Goal: Transaction & Acquisition: Obtain resource

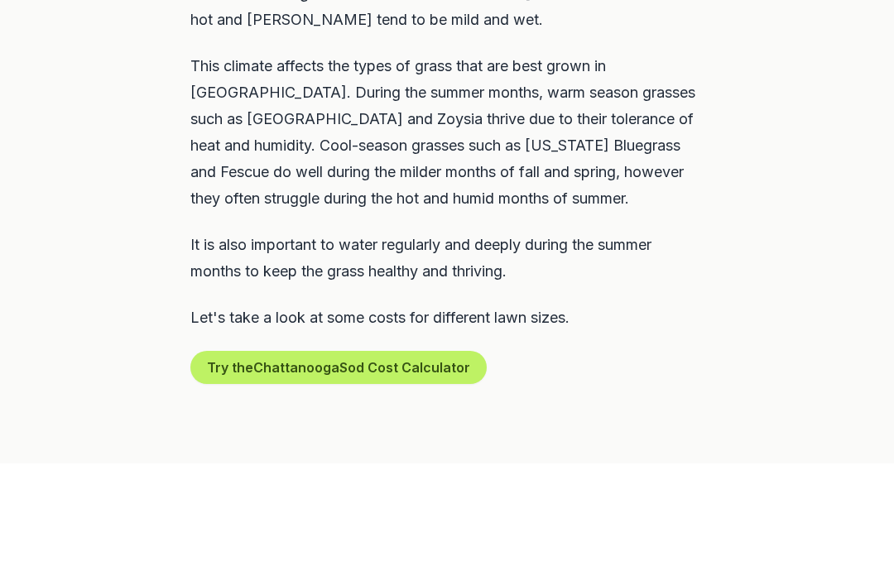
scroll to position [976, 0]
click at [273, 352] on button "Try the Chattanooga Sod Cost Calculator" at bounding box center [338, 368] width 296 height 33
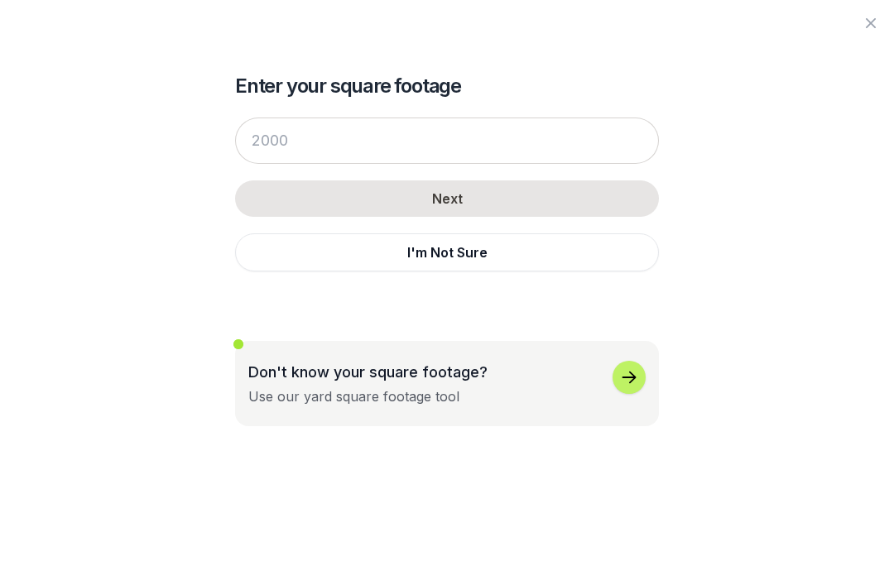
click at [632, 375] on icon "button" at bounding box center [629, 378] width 14 height 12
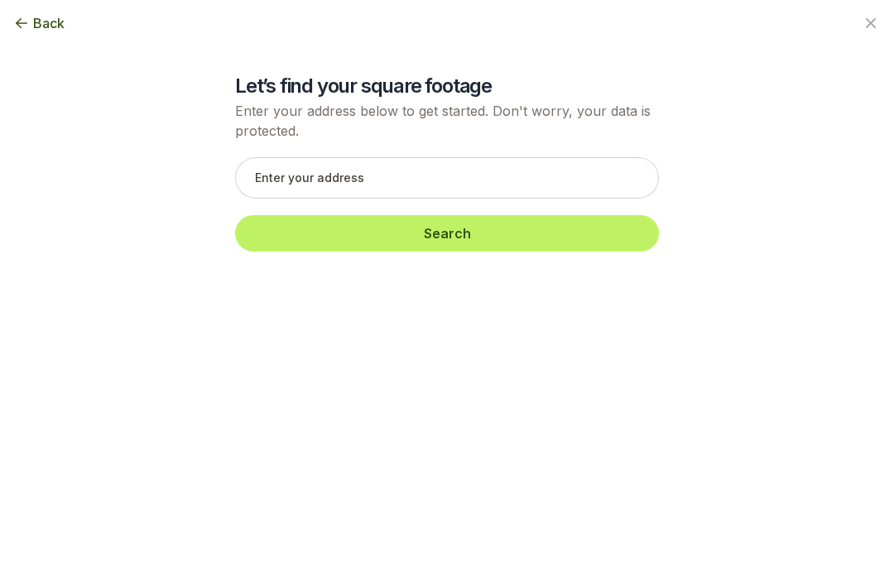
click at [25, 22] on icon "button" at bounding box center [21, 23] width 17 height 17
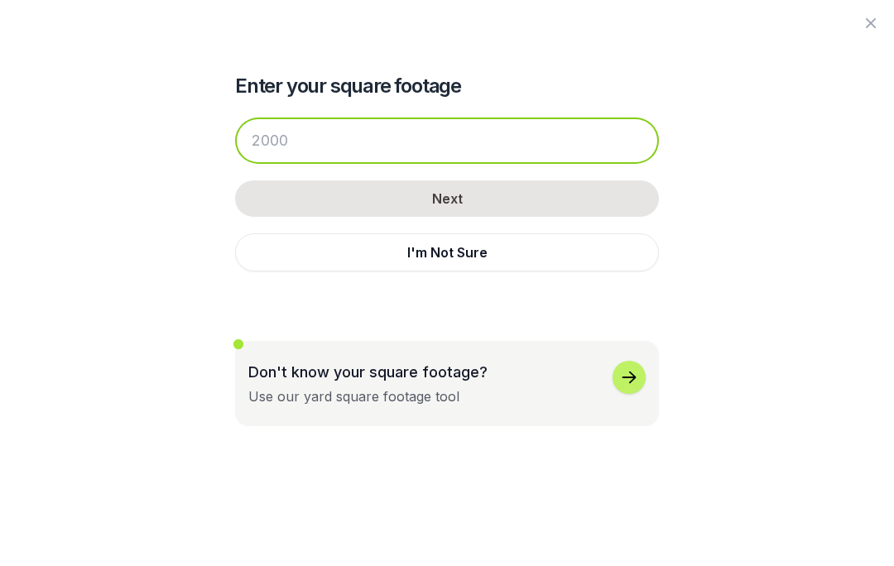
click at [281, 151] on input "number" at bounding box center [447, 141] width 424 height 46
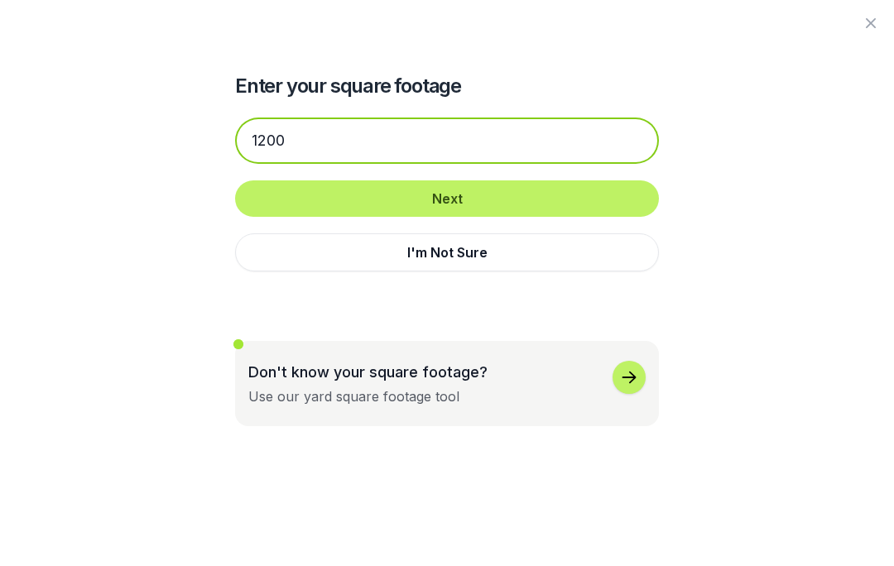
type input "1200"
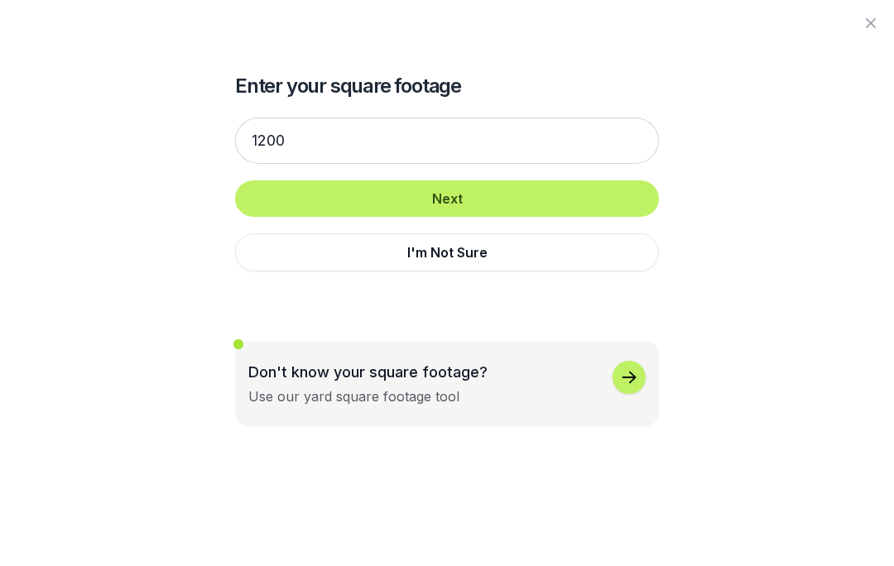
click at [508, 197] on button "Next" at bounding box center [447, 198] width 424 height 36
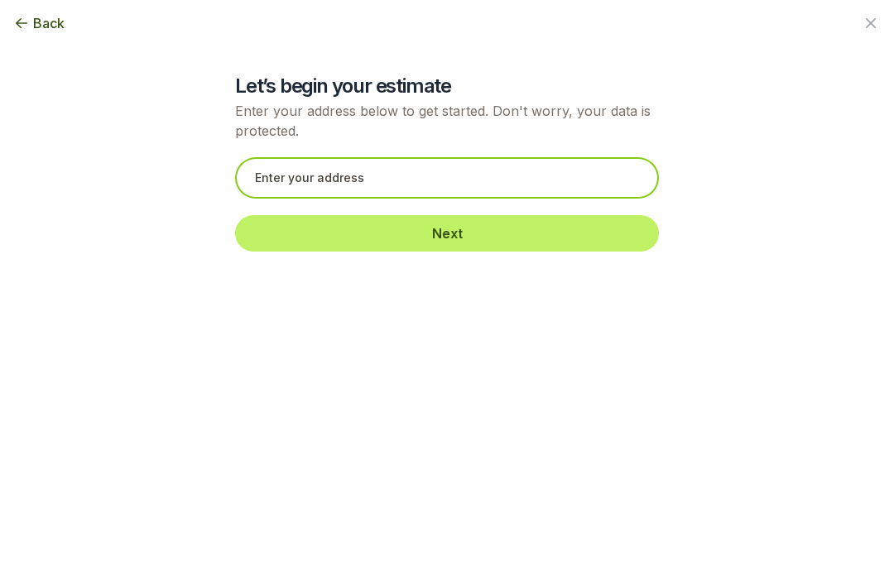
click at [386, 185] on input "text" at bounding box center [447, 177] width 424 height 41
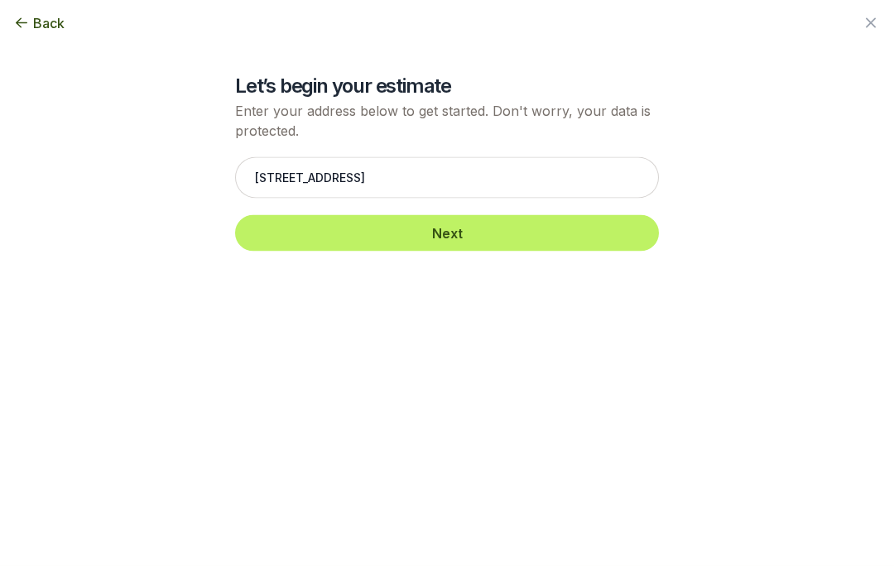
click at [486, 233] on button "Next" at bounding box center [447, 233] width 424 height 36
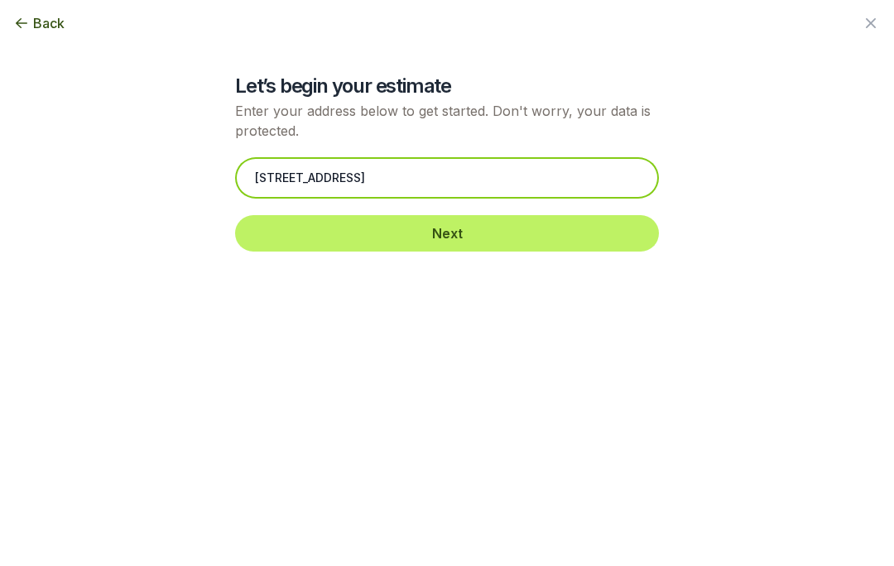
click at [451, 175] on input "[STREET_ADDRESS]" at bounding box center [447, 177] width 424 height 41
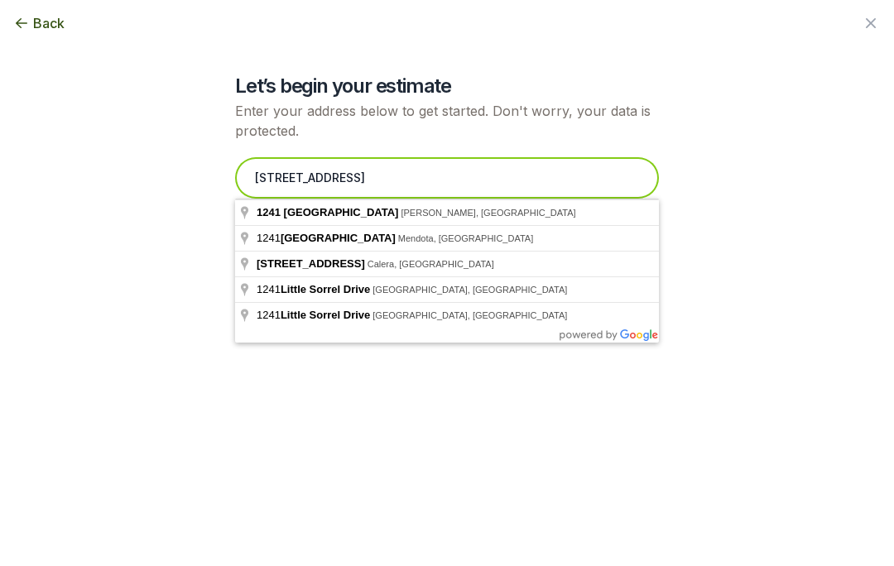
scroll to position [975, 0]
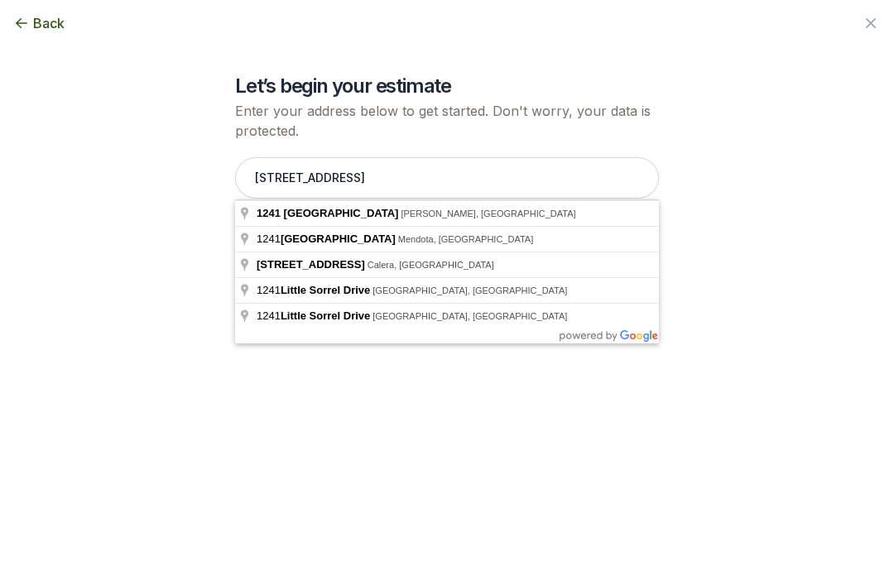
type input "[STREET_ADDRESS][PERSON_NAME]"
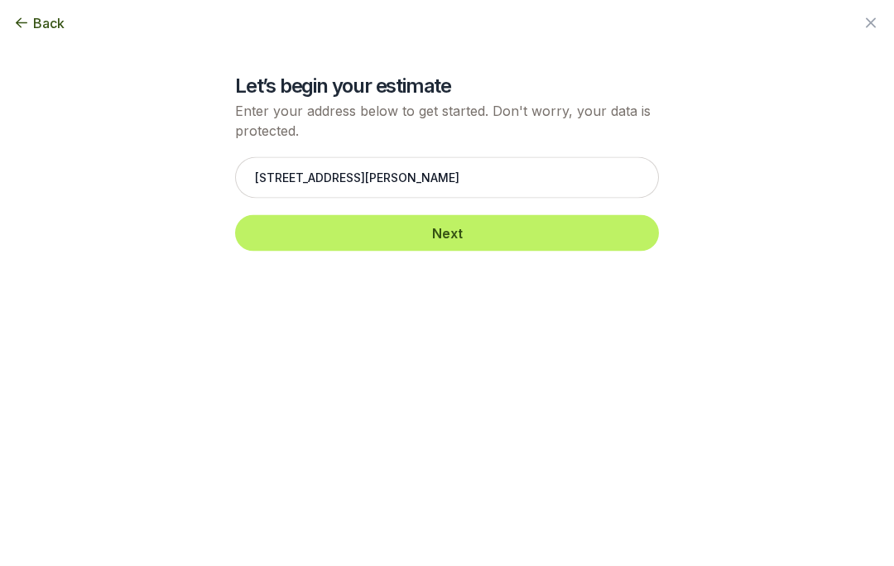
scroll to position [976, 0]
click at [483, 237] on button "Next" at bounding box center [447, 233] width 424 height 36
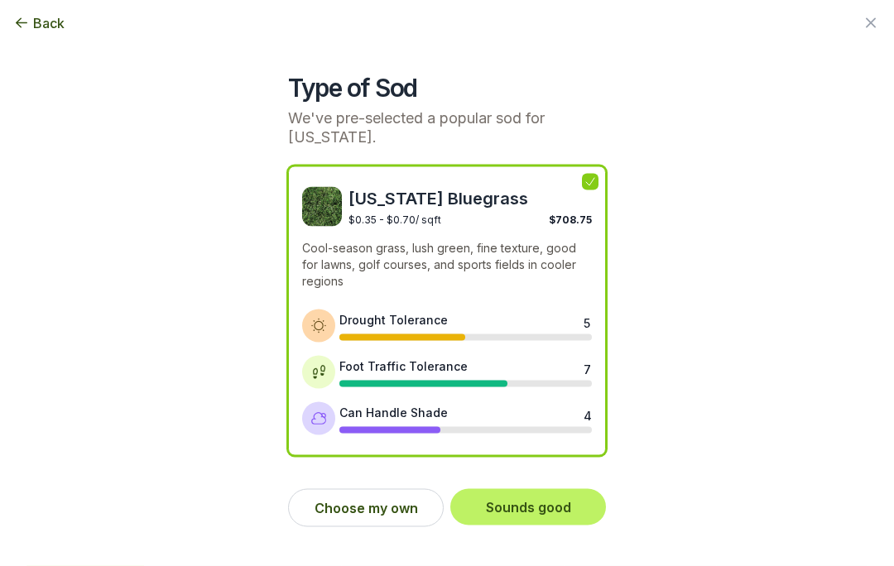
scroll to position [1364, 0]
click at [380, 508] on button "Choose my own" at bounding box center [366, 508] width 156 height 38
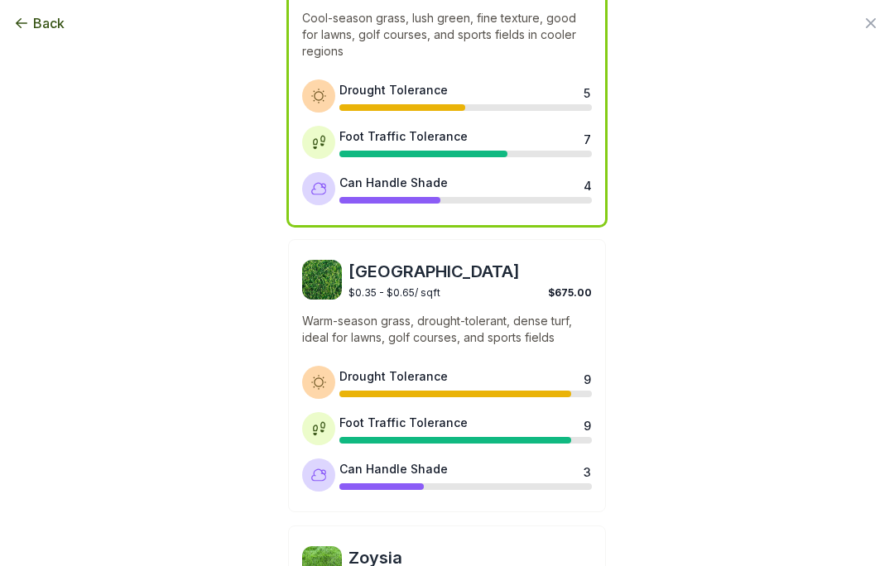
scroll to position [233, 0]
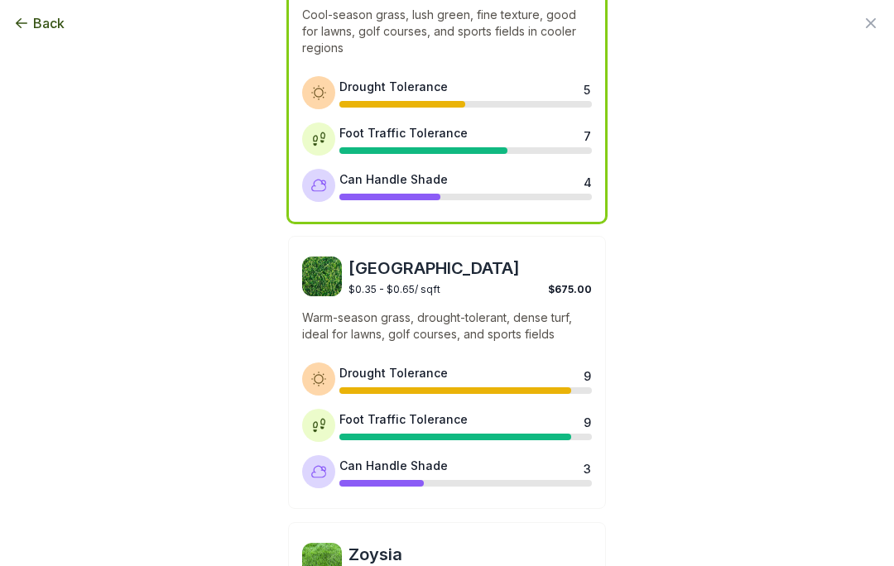
click at [380, 302] on div "Bermuda $0.35 - $0.65 / sqft $675.00 Warm-season grass, drought-tolerant, dense…" at bounding box center [447, 372] width 318 height 273
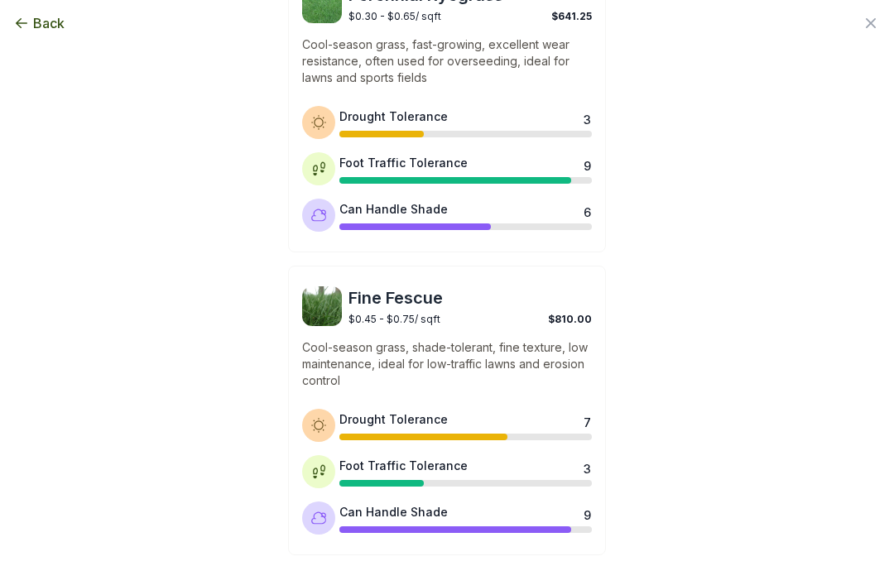
scroll to position [1381, 0]
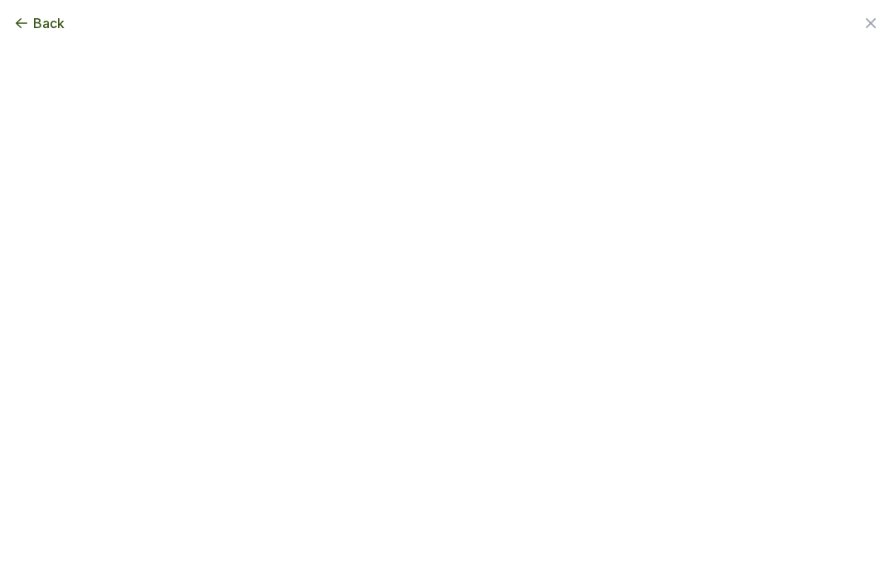
scroll to position [0, 0]
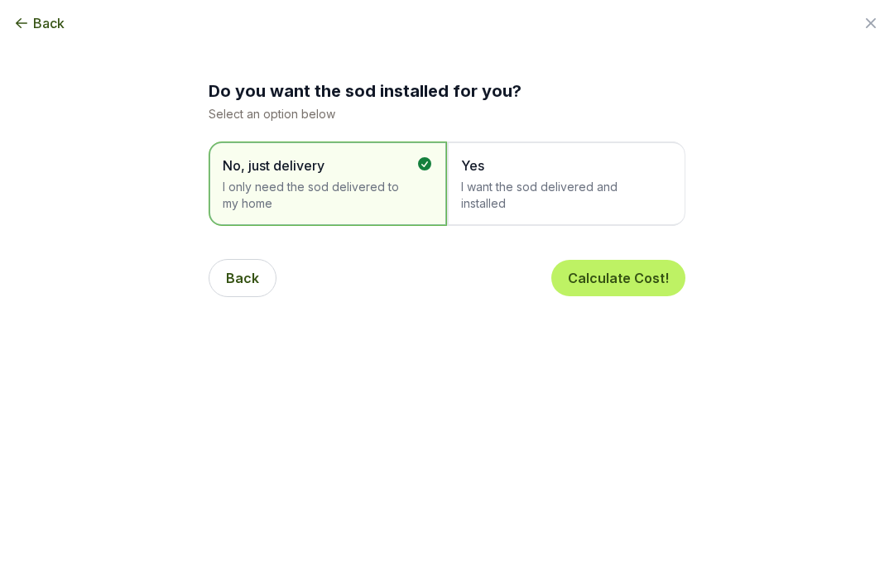
click at [524, 173] on span "Yes" at bounding box center [558, 166] width 194 height 20
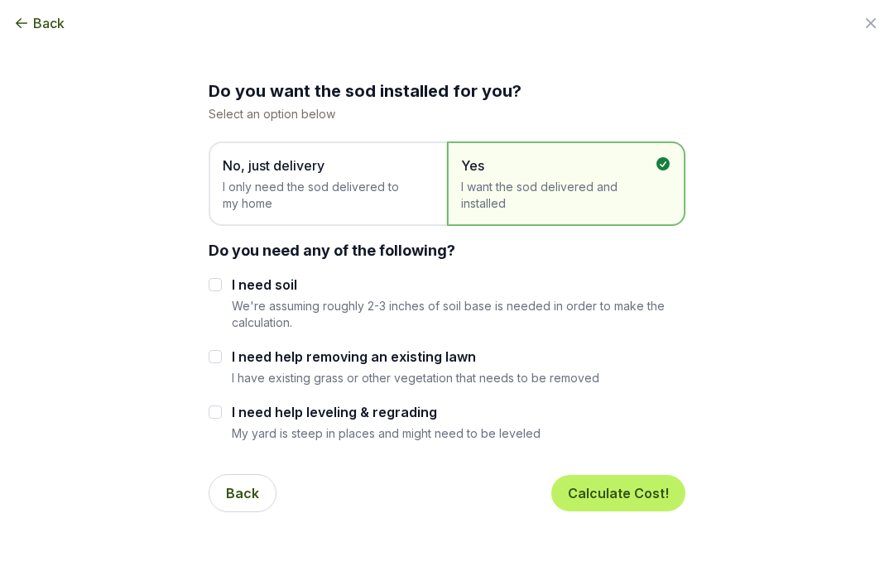
click at [218, 354] on input "I need help removing an existing lawn" at bounding box center [215, 356] width 13 height 13
checkbox input "true"
click at [620, 483] on button "Calculate Cost!" at bounding box center [618, 493] width 134 height 36
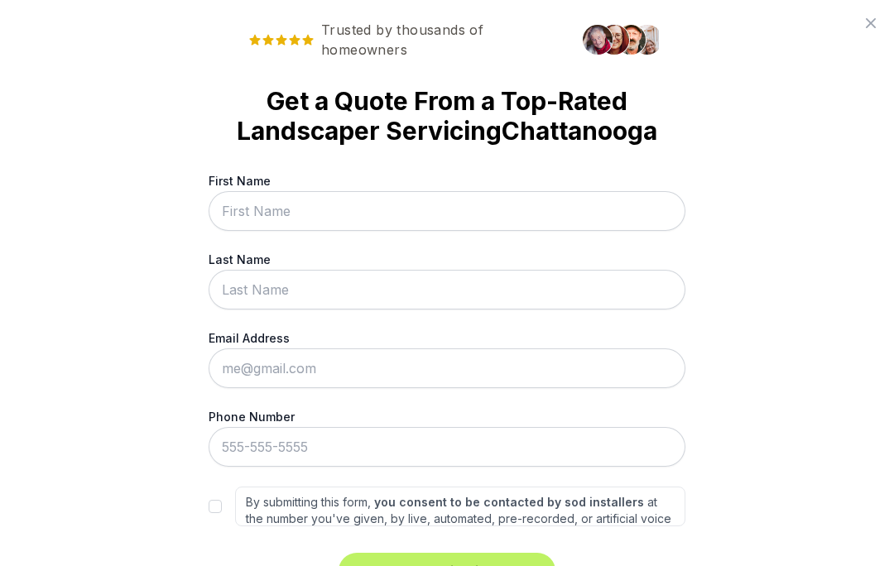
click at [879, 20] on icon at bounding box center [871, 23] width 20 height 20
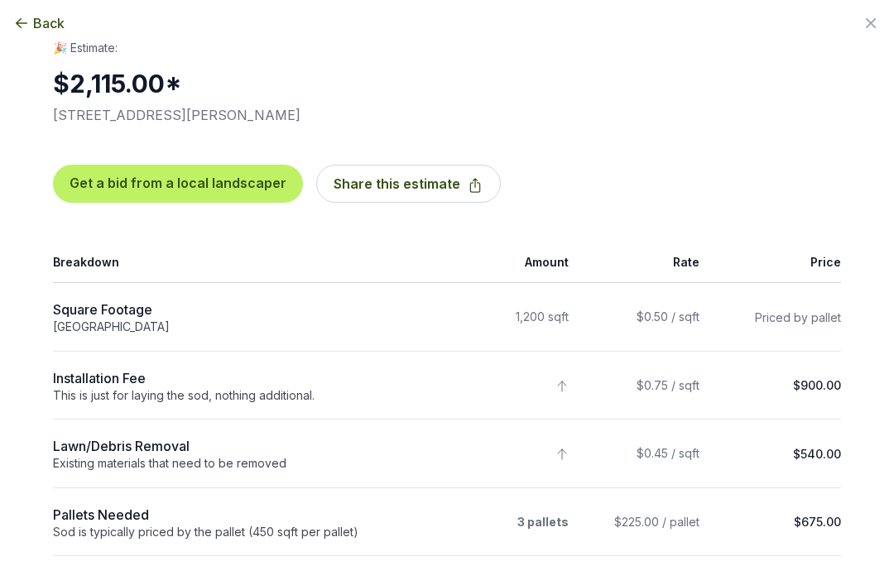
click at [26, 18] on icon "button" at bounding box center [21, 23] width 17 height 17
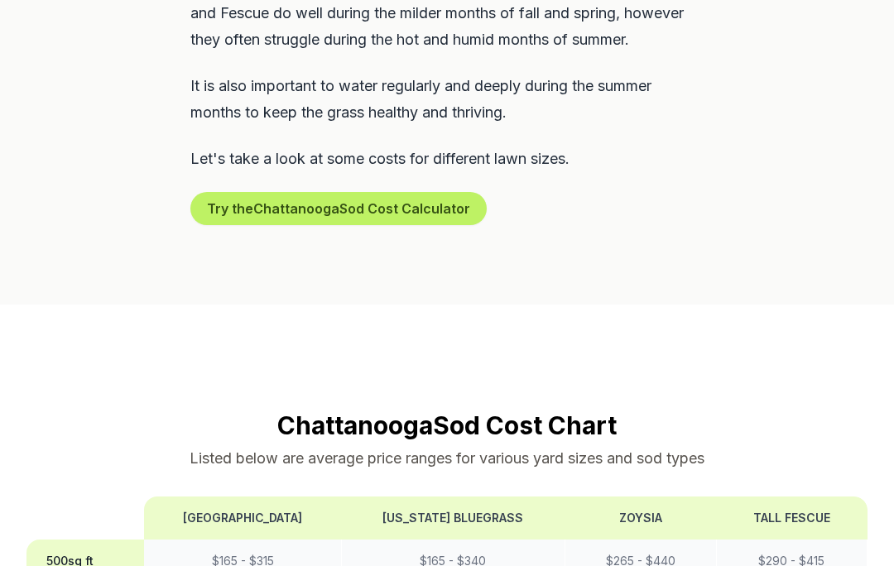
click at [420, 193] on button "Try the Chattanooga Sod Cost Calculator" at bounding box center [338, 209] width 296 height 33
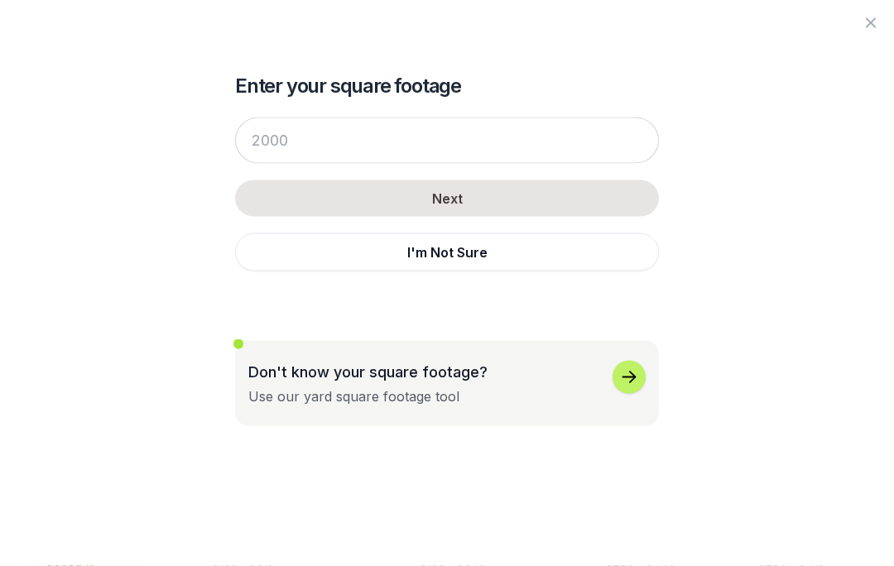
scroll to position [1135, 0]
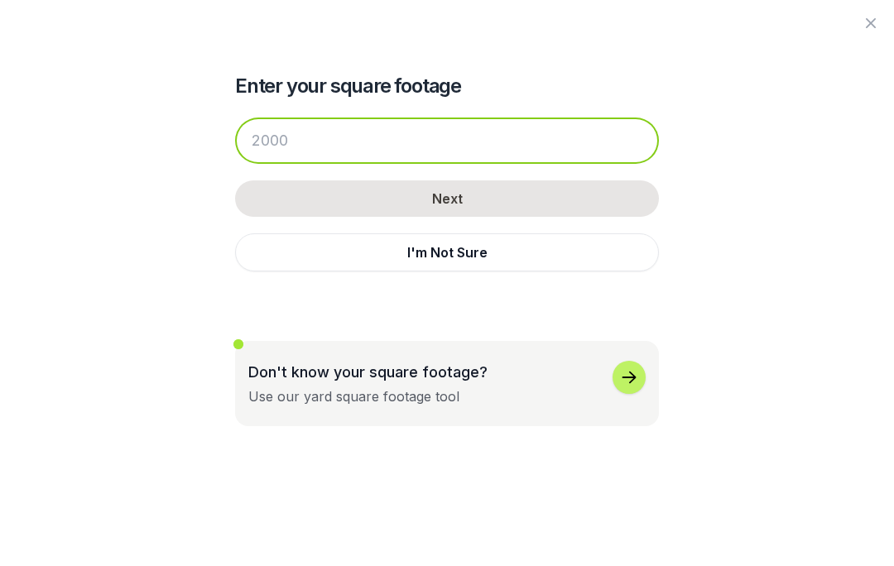
click at [368, 132] on input "number" at bounding box center [447, 141] width 424 height 46
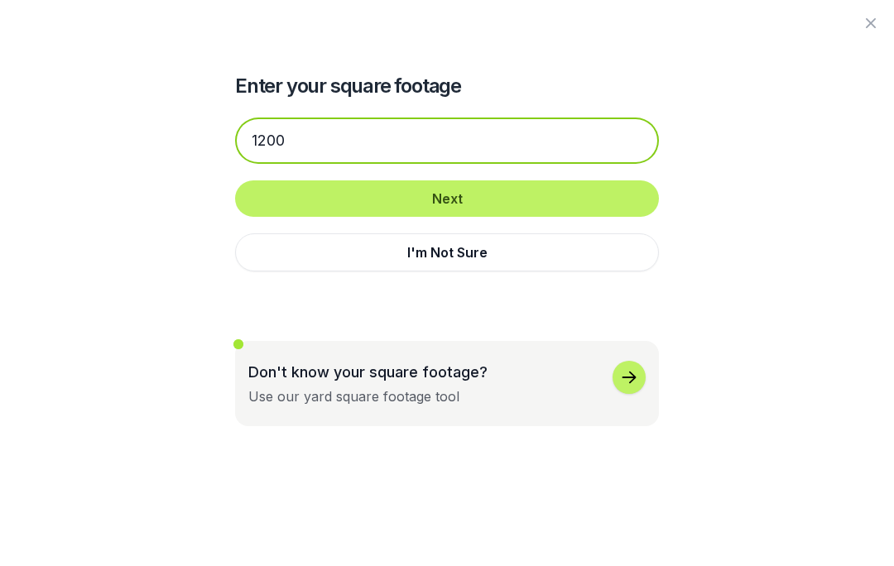
type input "1200"
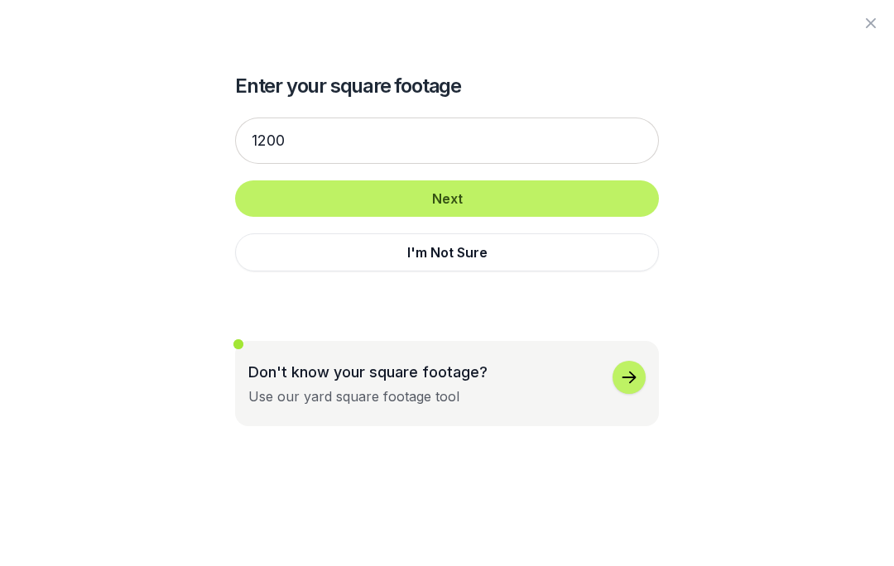
click at [490, 195] on button "Next" at bounding box center [447, 198] width 424 height 36
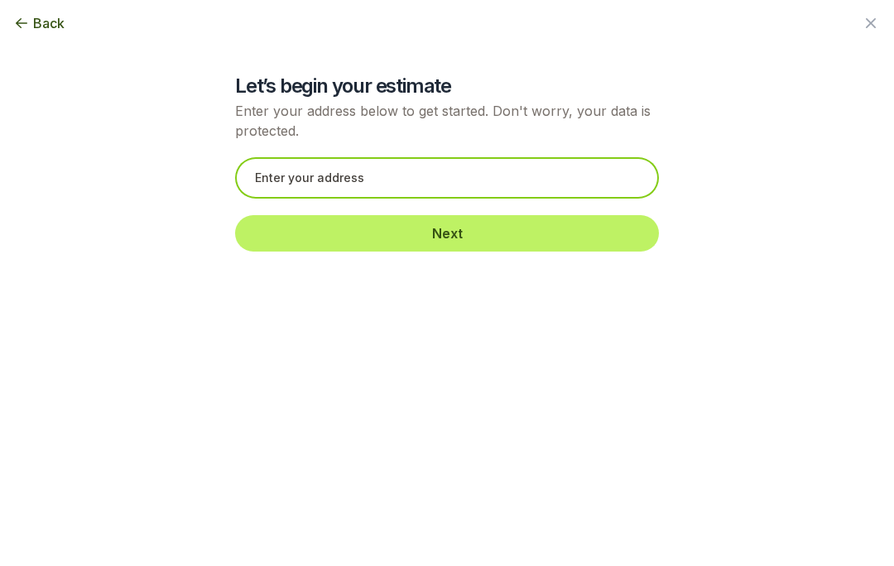
click at [406, 175] on input "text" at bounding box center [447, 177] width 424 height 41
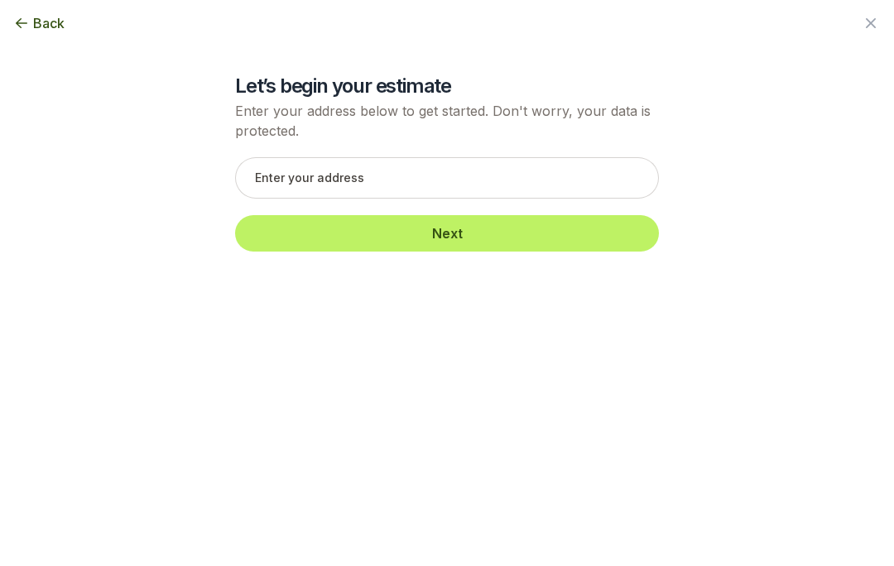
click at [490, 239] on button "Next" at bounding box center [447, 233] width 424 height 36
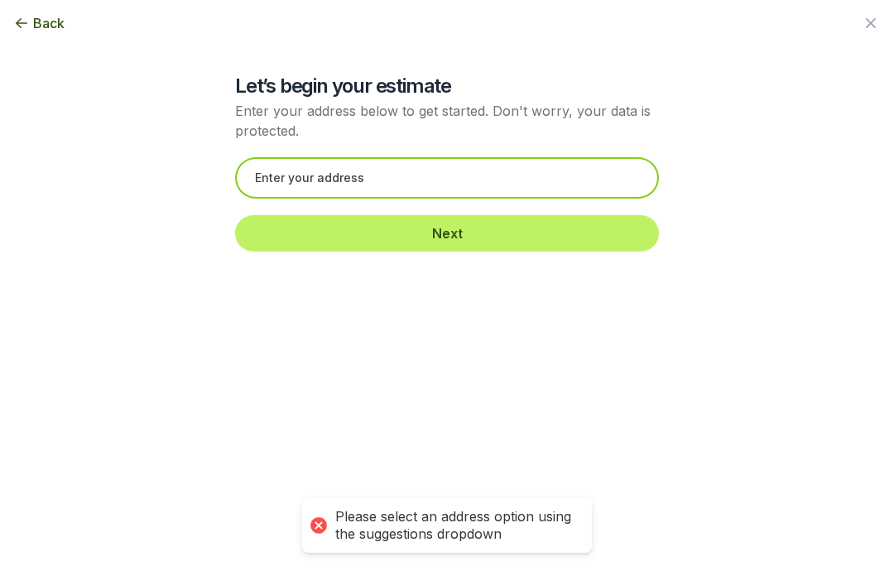
click at [377, 173] on input "text" at bounding box center [447, 177] width 424 height 41
click at [422, 183] on input "text" at bounding box center [447, 177] width 424 height 41
click at [393, 179] on input "text" at bounding box center [447, 177] width 424 height 41
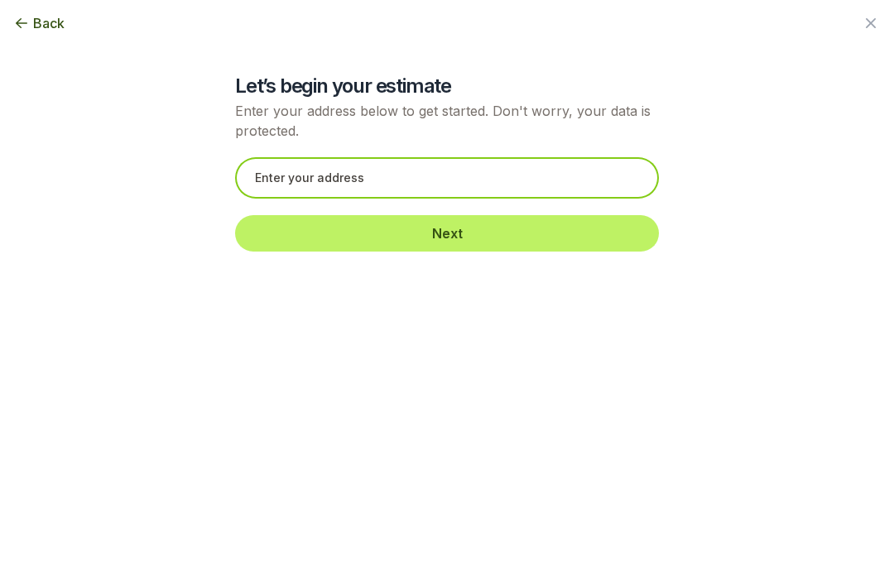
scroll to position [1044, 0]
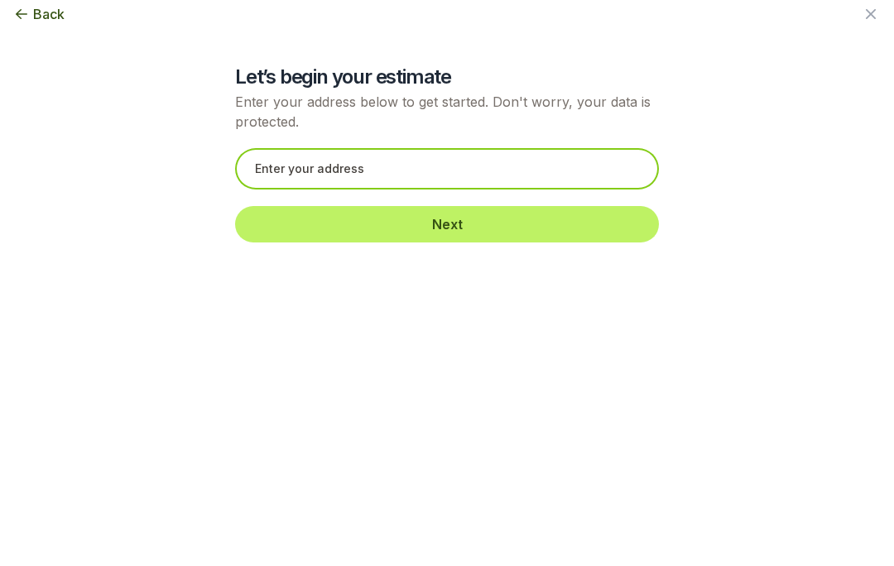
click at [420, 168] on input "text" at bounding box center [447, 177] width 424 height 41
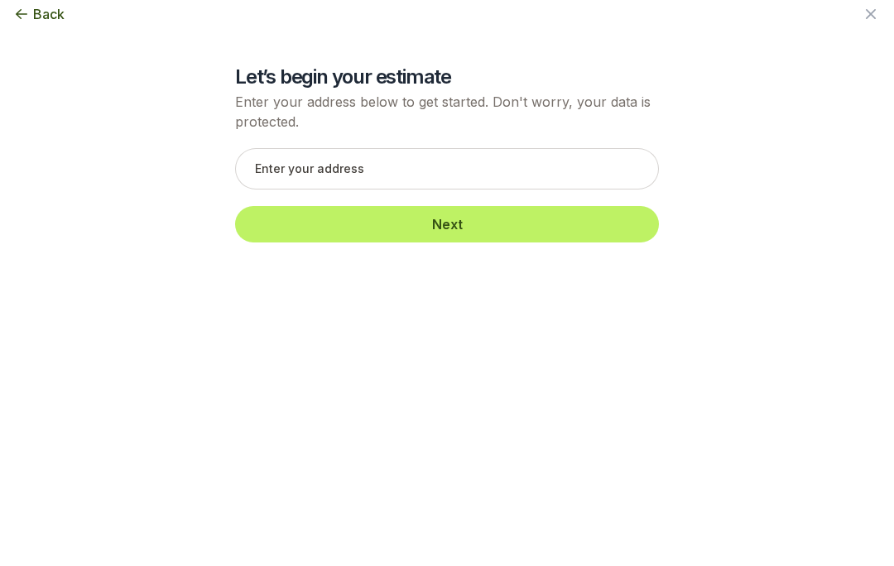
scroll to position [1054, 0]
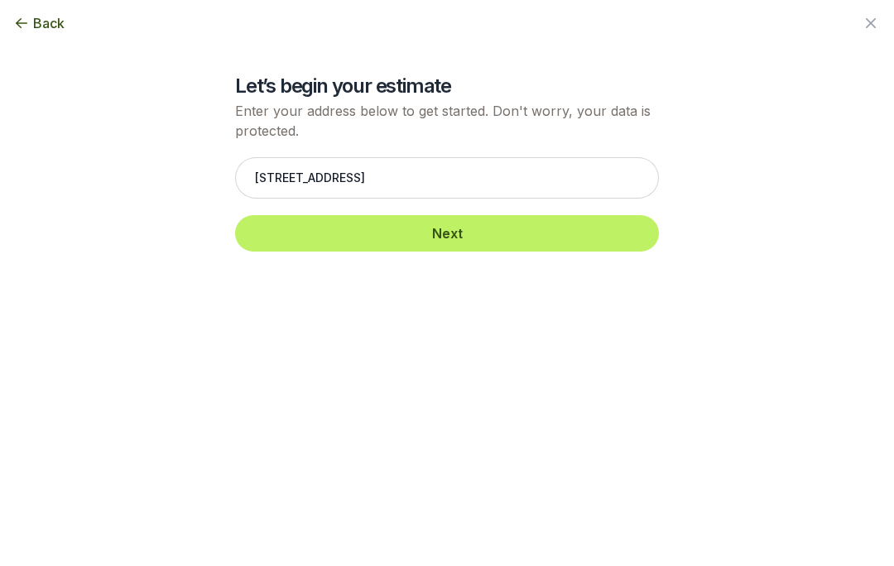
click at [463, 229] on button "Next" at bounding box center [447, 233] width 424 height 36
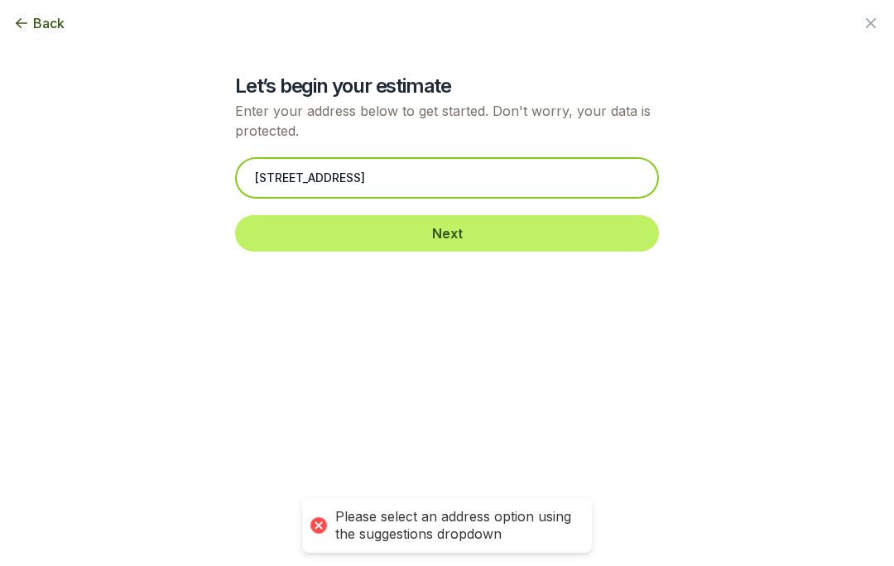
click at [460, 170] on input "[STREET_ADDRESS]" at bounding box center [447, 177] width 424 height 41
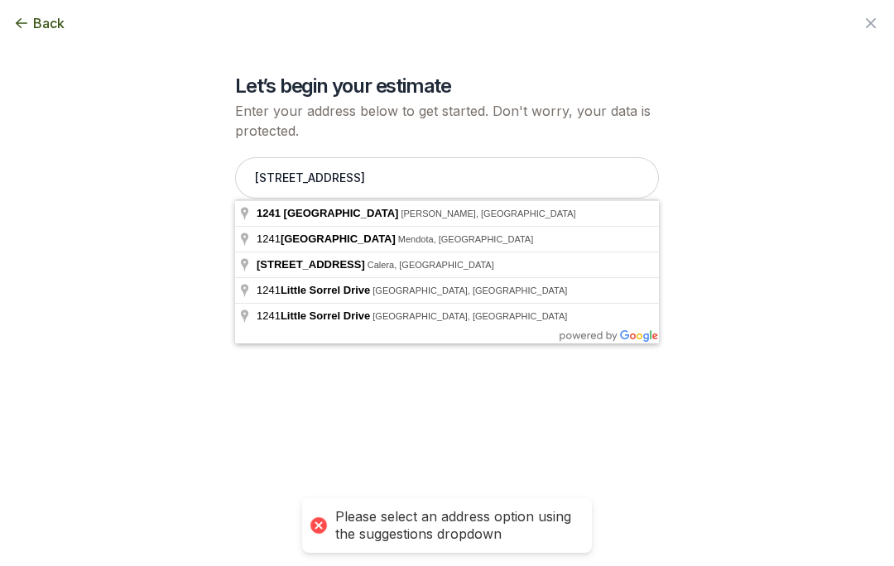
type input "[STREET_ADDRESS][PERSON_NAME]"
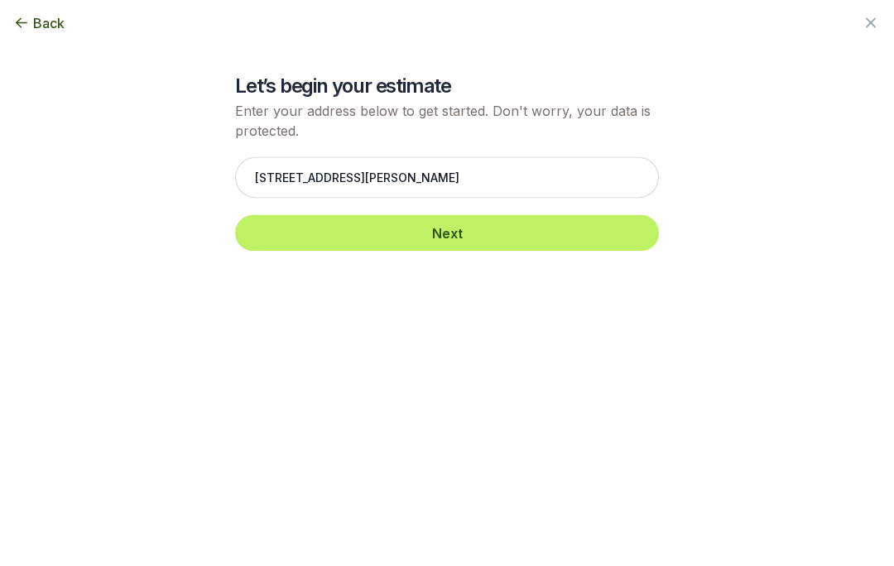
scroll to position [1054, 0]
click at [468, 239] on button "Next" at bounding box center [447, 233] width 424 height 36
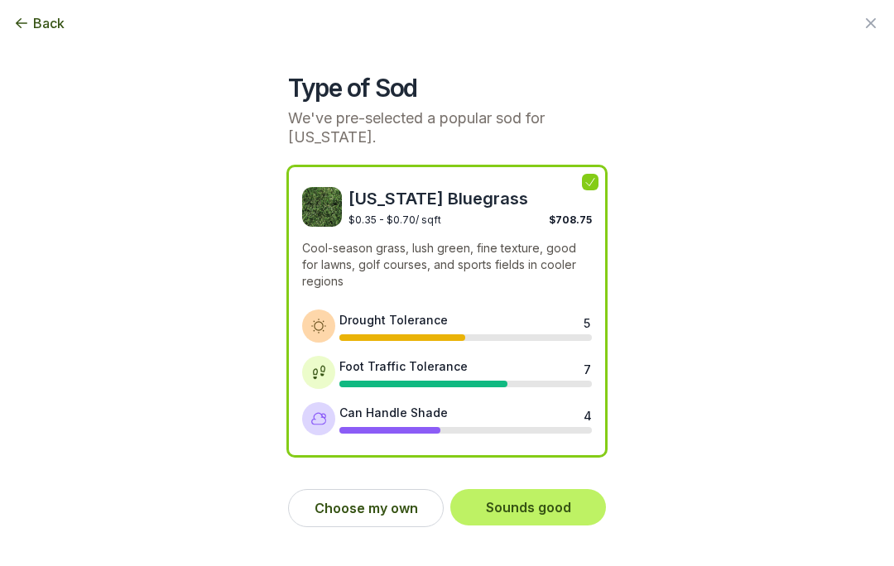
scroll to position [2584, 0]
click at [740, 362] on div "Type of Sod We've pre-selected a popular sod for [US_STATE]. [US_STATE] Bluegra…" at bounding box center [446, 270] width 841 height 540
click at [399, 511] on button "Choose my own" at bounding box center [366, 508] width 156 height 38
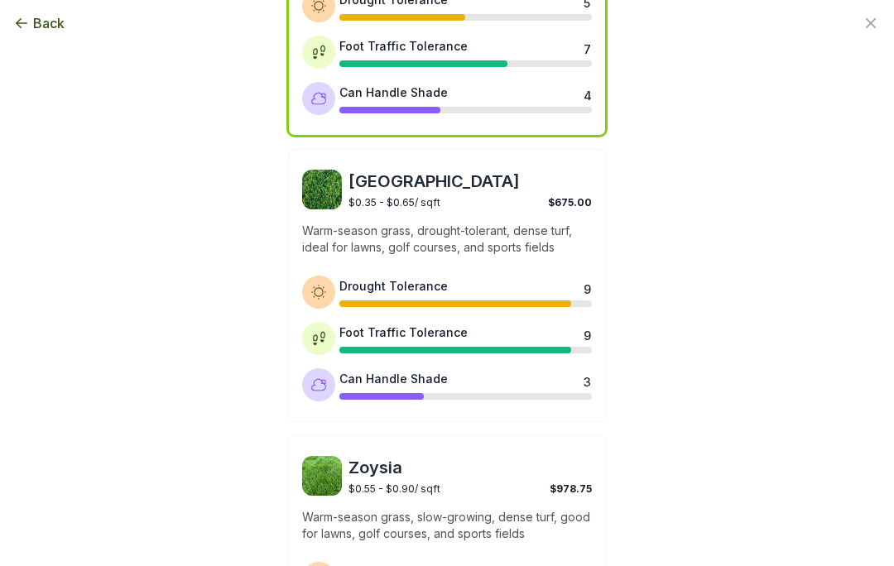
scroll to position [318, 0]
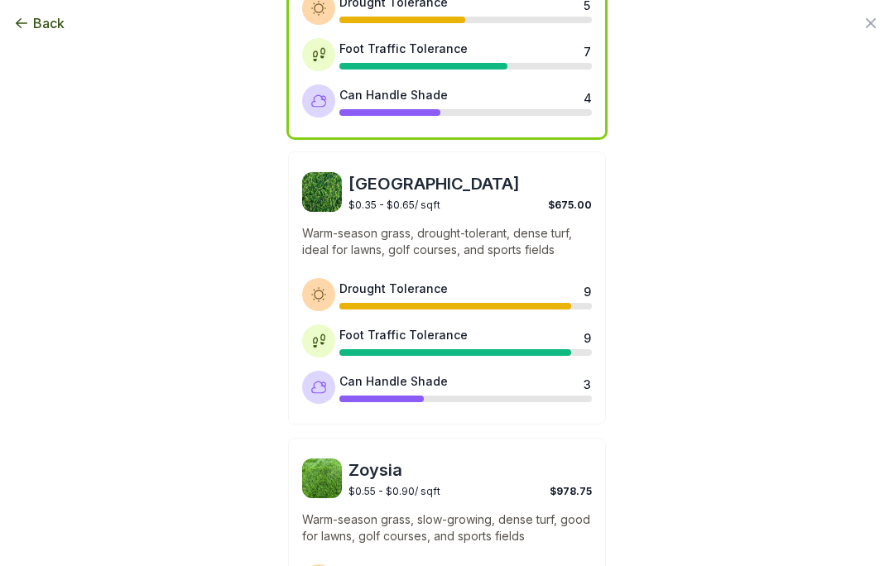
click at [428, 262] on div "Bermuda $0.35 - $0.65 / sqft $675.00 Warm-season grass, drought-tolerant, dense…" at bounding box center [447, 287] width 318 height 273
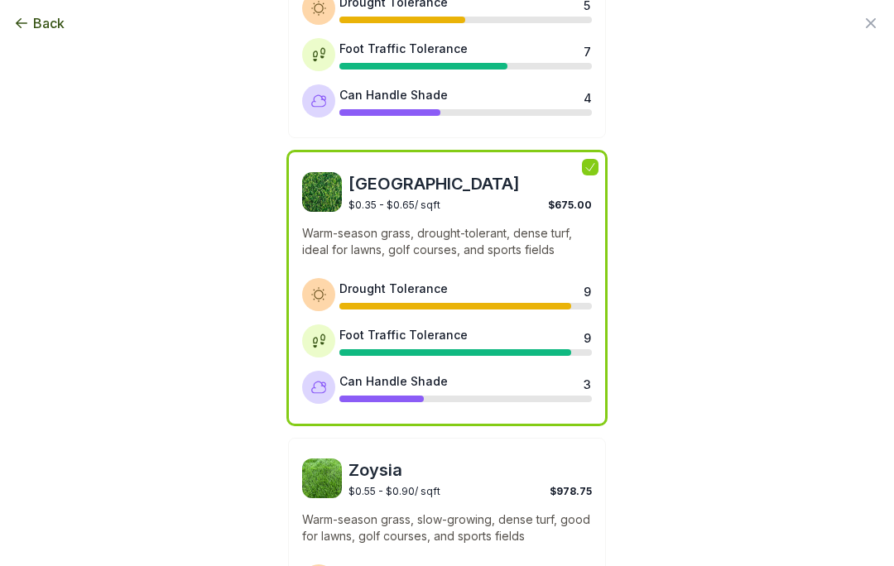
click at [401, 225] on p "Warm-season grass, drought-tolerant, dense turf, ideal for lawns, golf courses,…" at bounding box center [447, 241] width 290 height 33
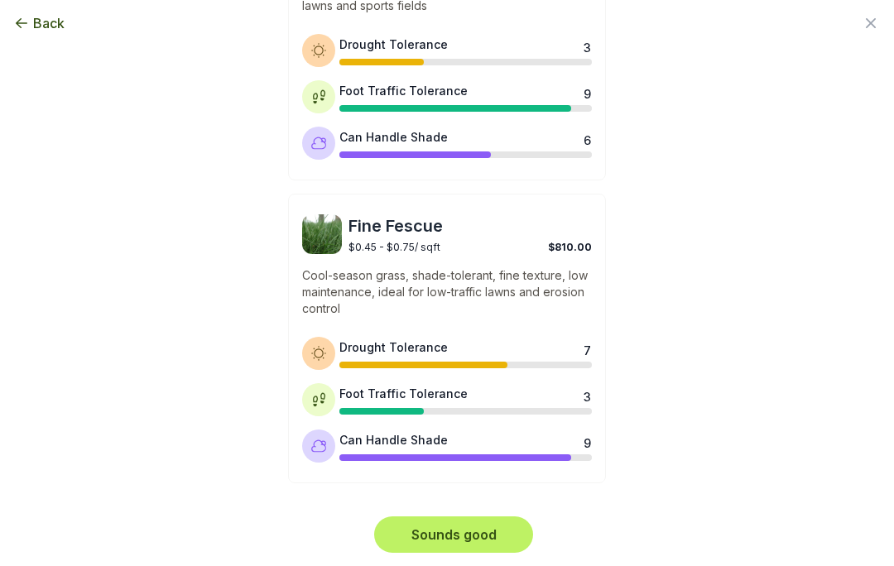
scroll to position [1453, 0]
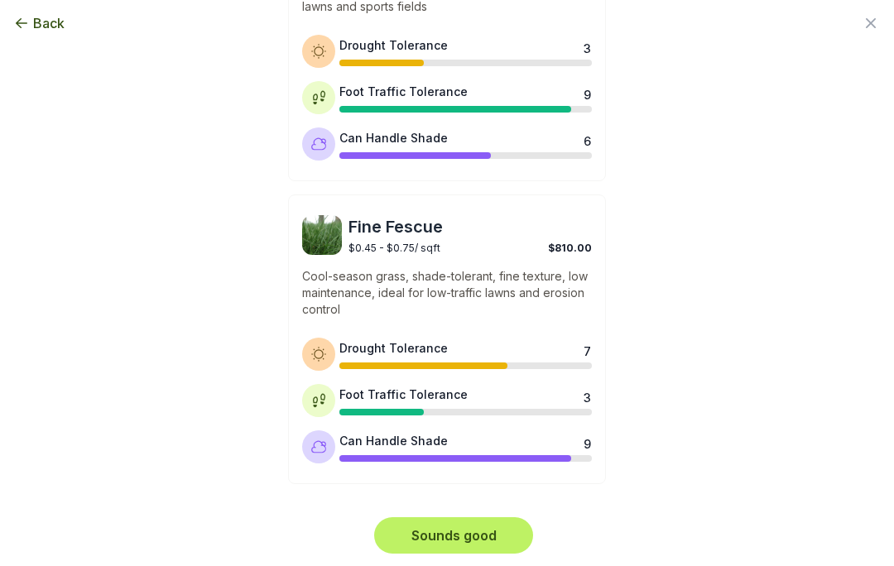
click at [481, 533] on button "Sounds good" at bounding box center [453, 535] width 159 height 36
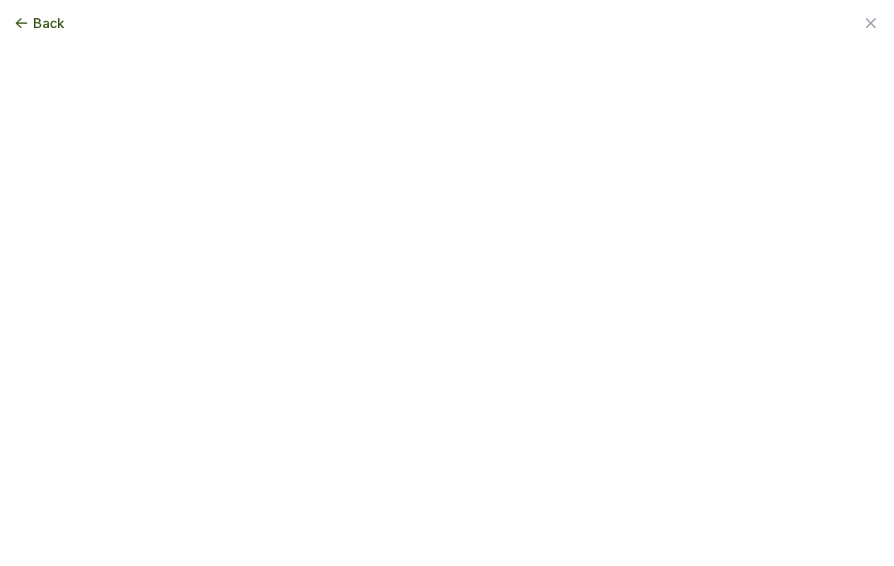
scroll to position [0, 0]
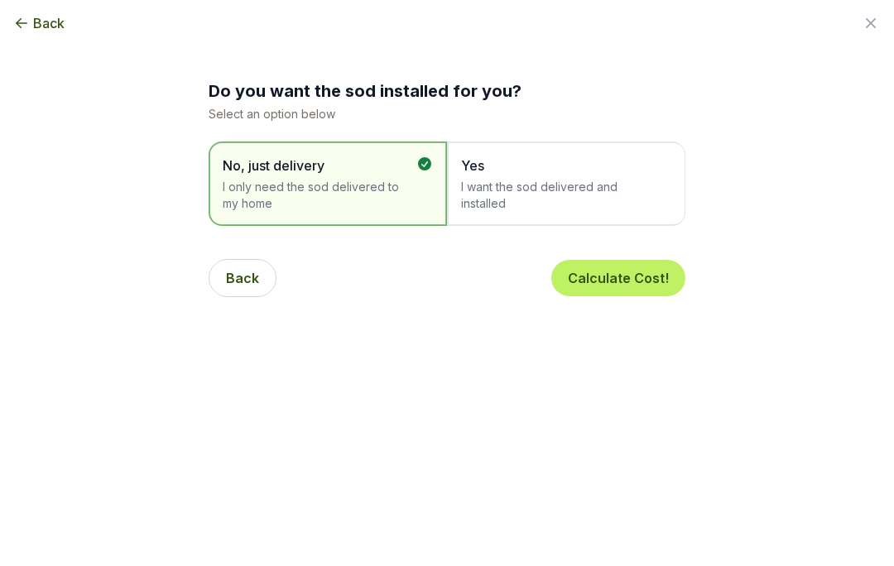
click at [513, 187] on span "I want the sod delivered and installed" at bounding box center [558, 195] width 194 height 33
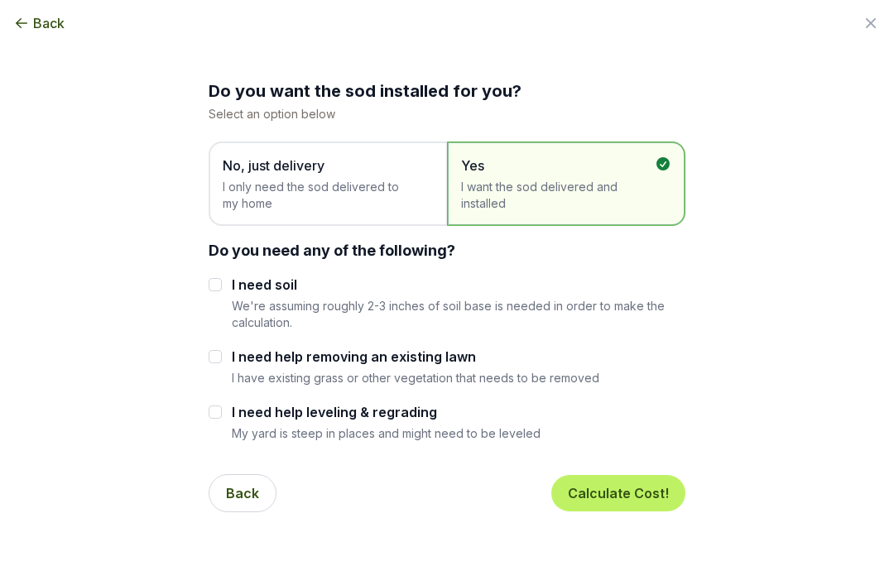
click at [214, 361] on input "I need help removing an existing lawn" at bounding box center [215, 356] width 13 height 13
checkbox input "true"
click at [635, 497] on button "Calculate Cost!" at bounding box center [618, 493] width 134 height 36
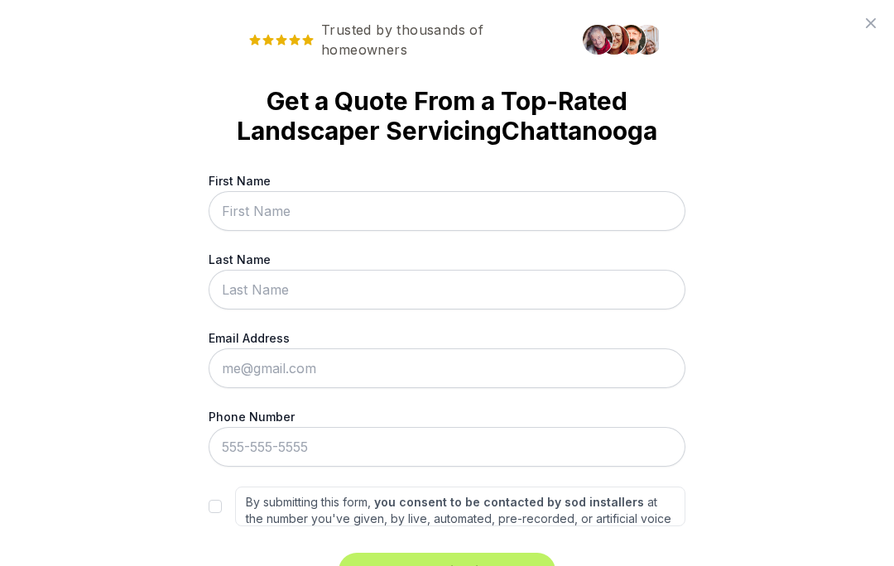
click at [412, 231] on input "First Name" at bounding box center [447, 211] width 477 height 40
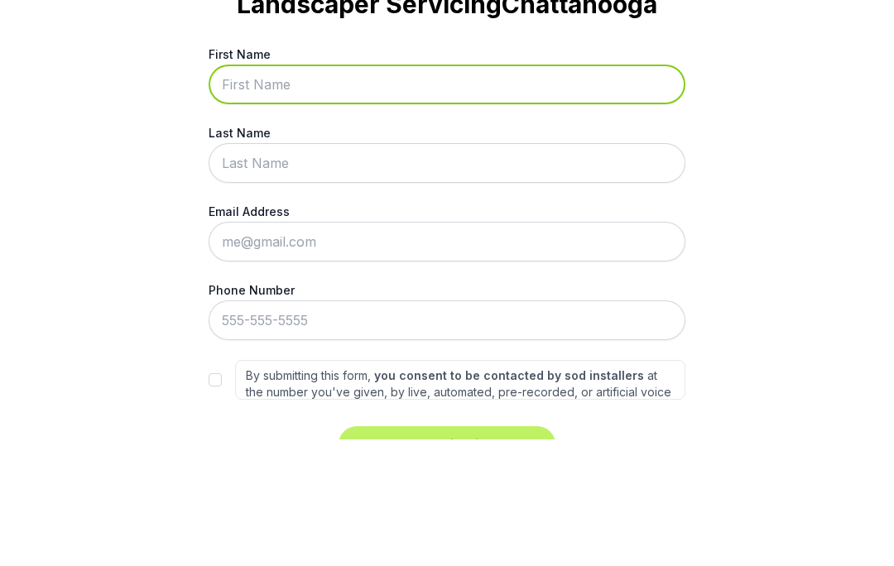
type input "[PERSON_NAME]"
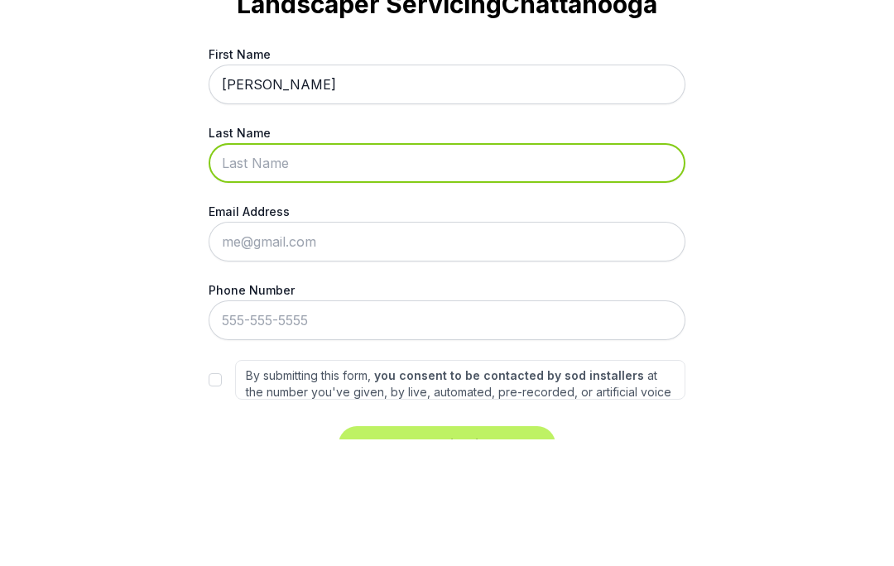
click at [428, 270] on input "Last Name" at bounding box center [447, 290] width 477 height 40
type input "[PERSON_NAME]"
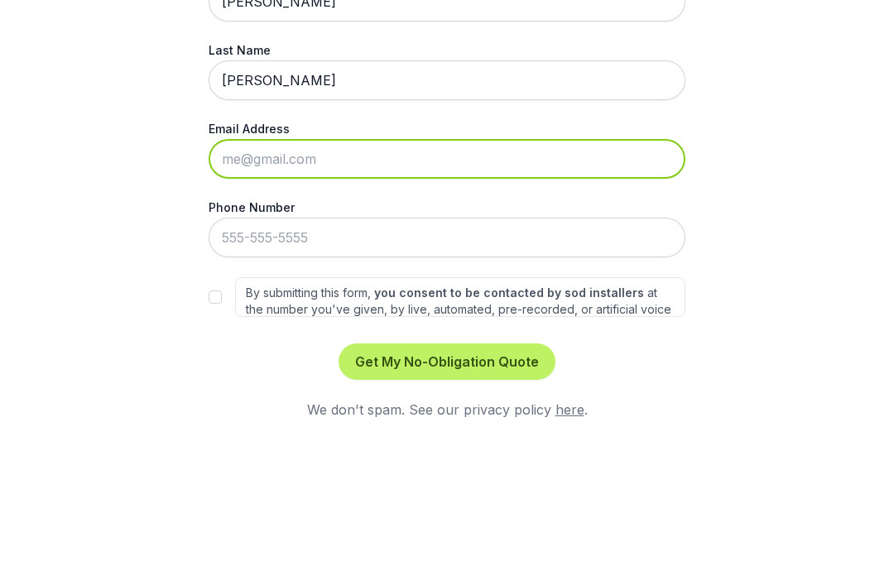
scroll to position [113, 0]
type input "[EMAIL_ADDRESS][DOMAIN_NAME]"
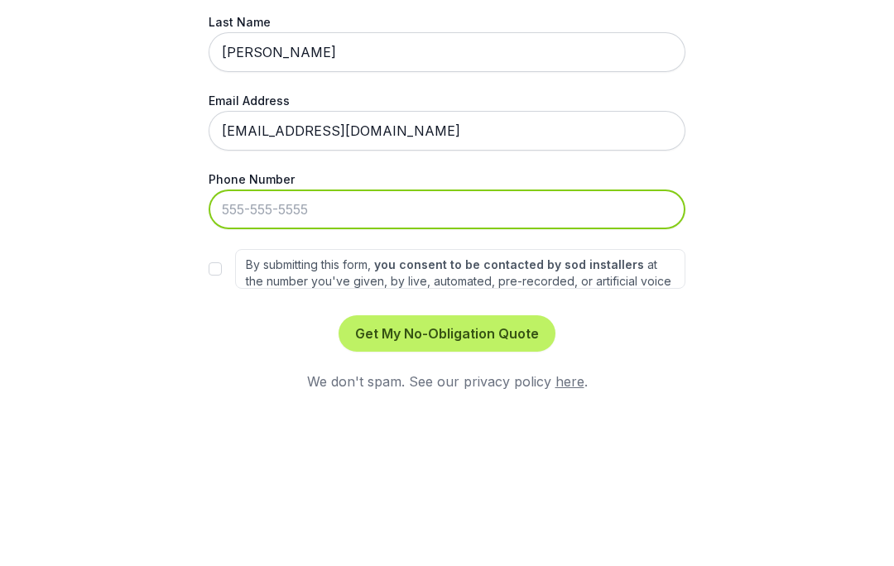
scroll to position [41, 0]
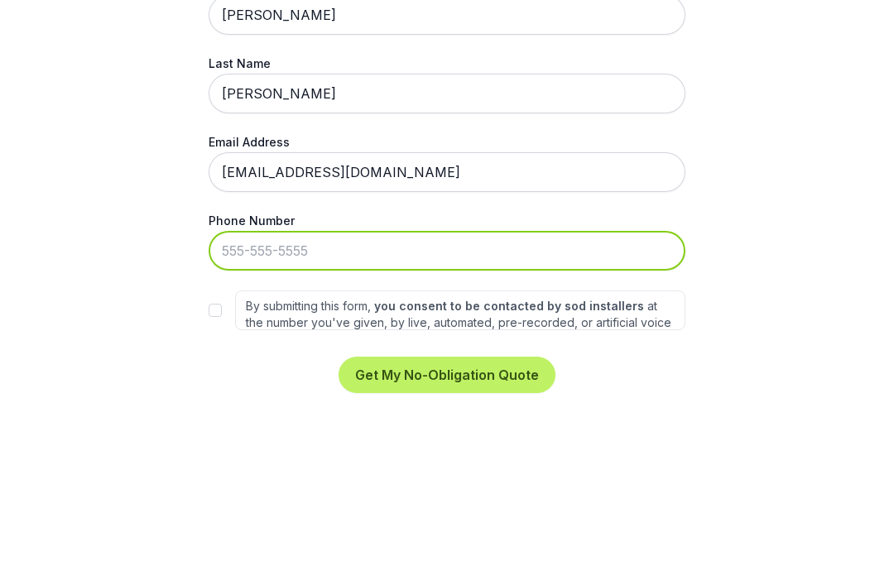
type input "[PHONE_NUMBER]"
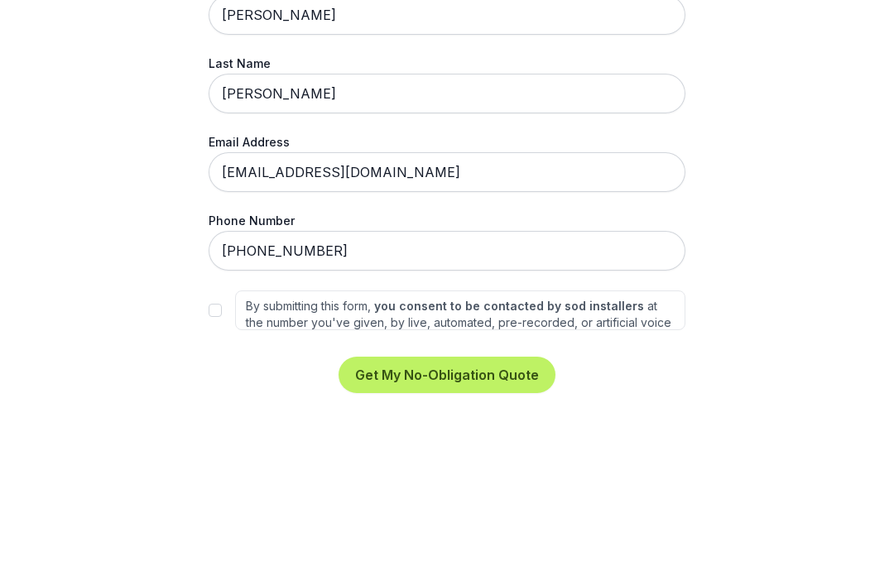
scroll to position [2740, 0]
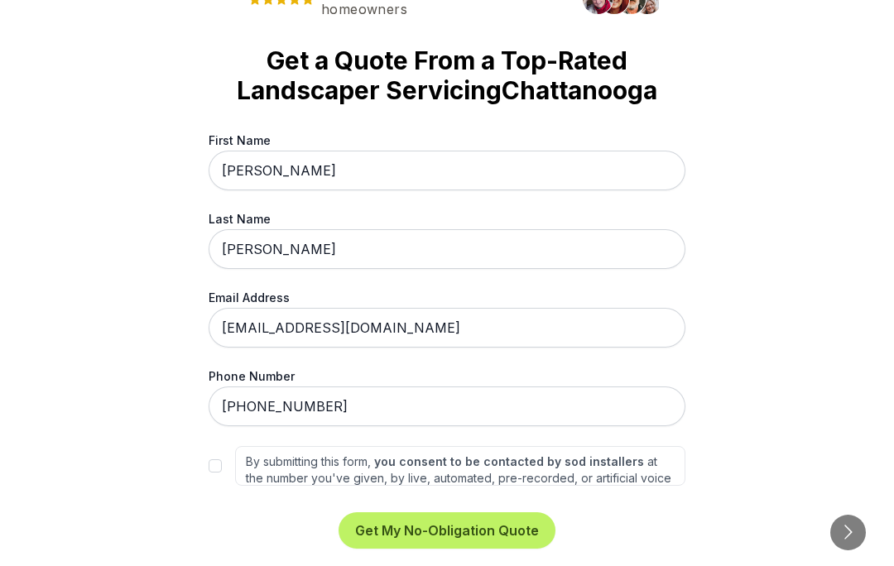
click at [481, 549] on button "Get My No-Obligation Quote" at bounding box center [446, 530] width 217 height 36
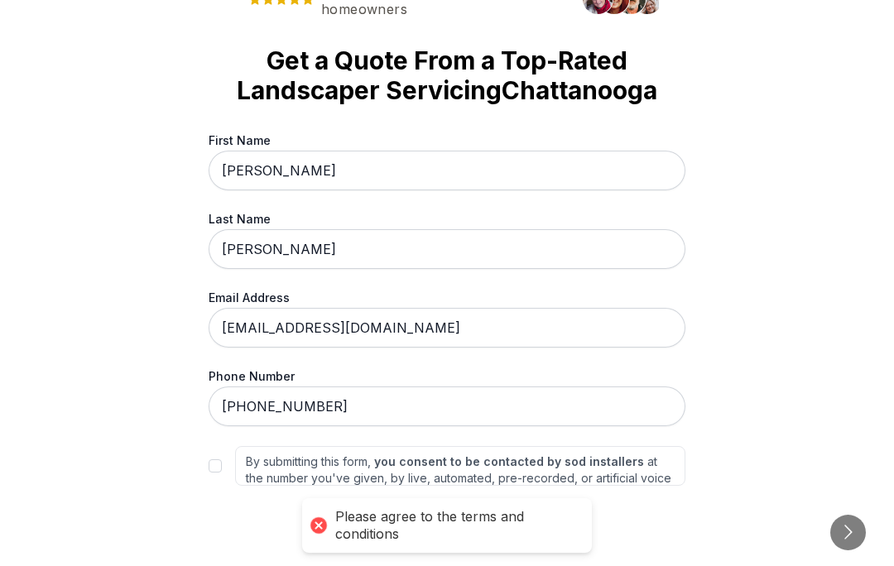
click at [230, 486] on div "By submitting this form, you consent to be contacted by sod installers at the n…" at bounding box center [447, 466] width 477 height 40
click at [214, 473] on input "By submitting this form, you consent to be contacted by sod installers at the n…" at bounding box center [215, 465] width 13 height 13
checkbox input "true"
click at [479, 549] on button "Get My No-Obligation Quote" at bounding box center [446, 530] width 217 height 36
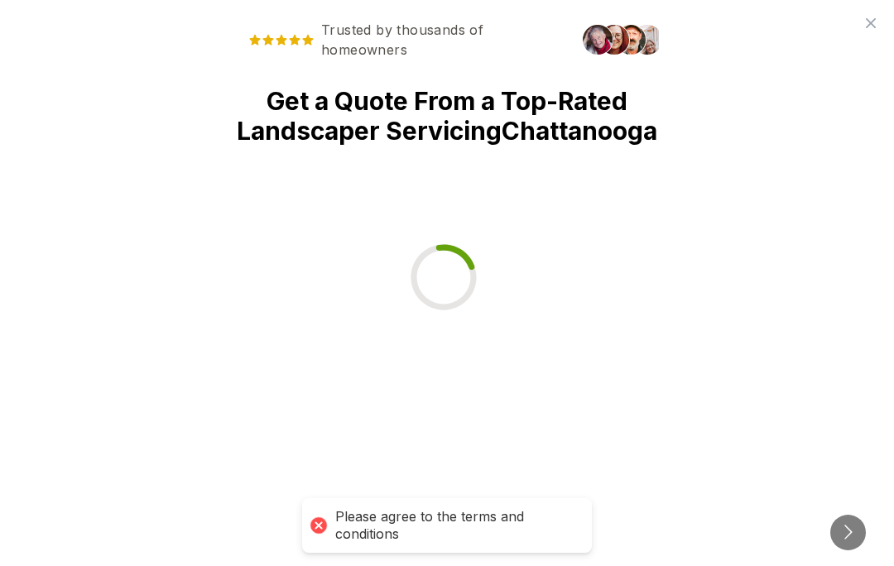
scroll to position [0, 0]
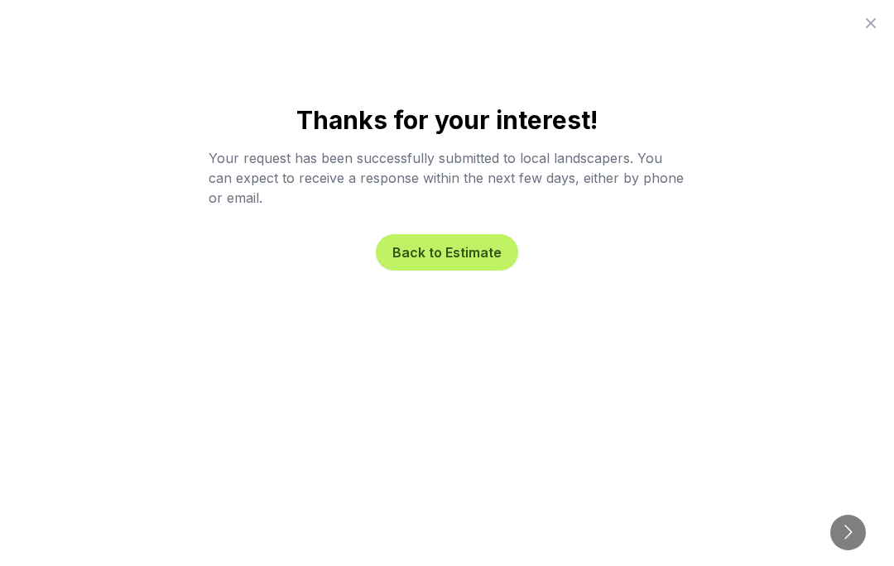
click at [474, 259] on button "Back to Estimate" at bounding box center [447, 252] width 142 height 36
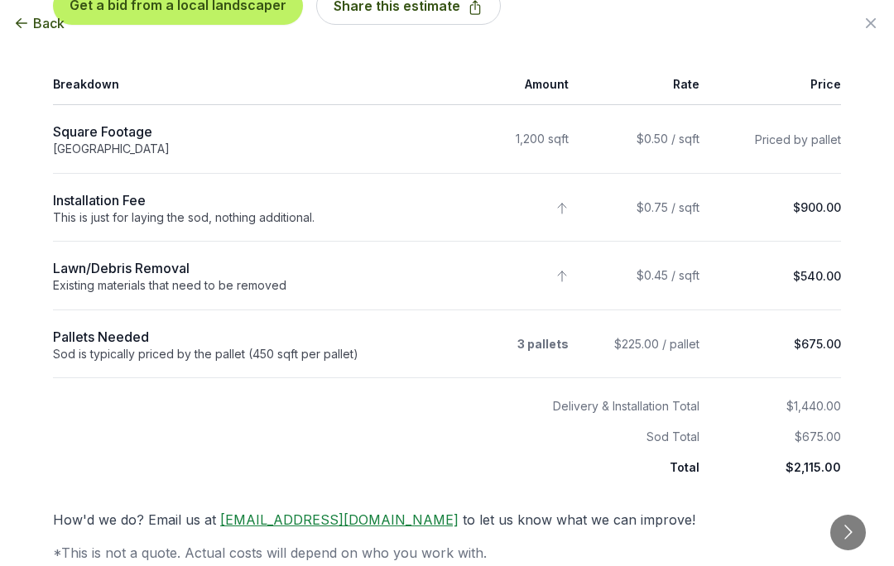
scroll to position [185, 0]
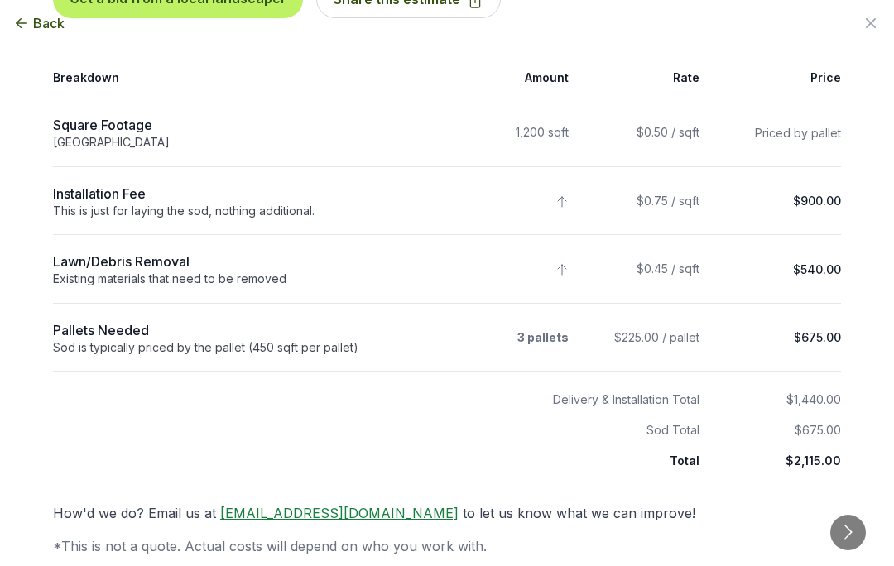
click at [853, 515] on button "Go to next slide" at bounding box center [848, 533] width 36 height 36
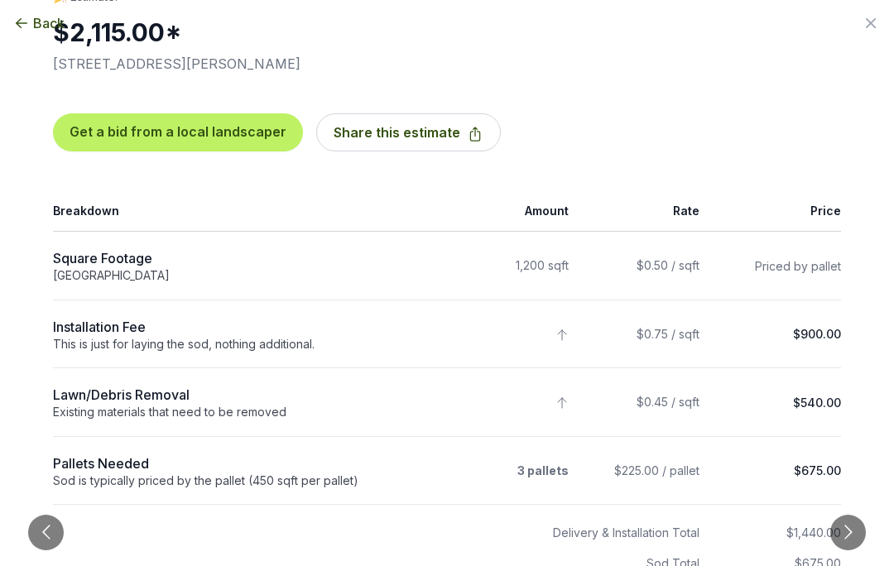
scroll to position [74, 0]
